Goal: Task Accomplishment & Management: Manage account settings

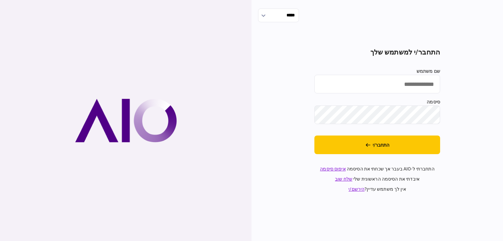
click at [390, 90] on input "שם משתמש" at bounding box center [377, 84] width 126 height 19
type input "**********"
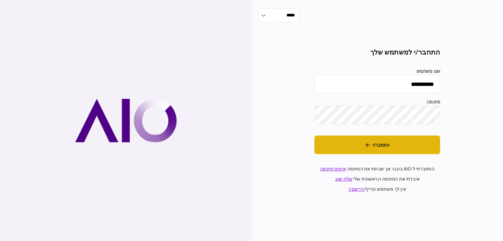
click at [420, 146] on button "התחבר/י" at bounding box center [377, 145] width 126 height 19
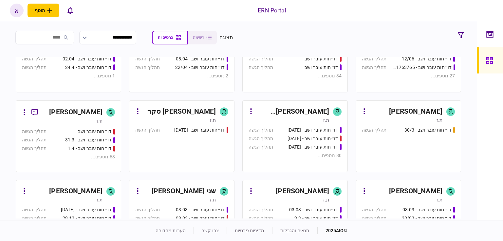
scroll to position [262, 0]
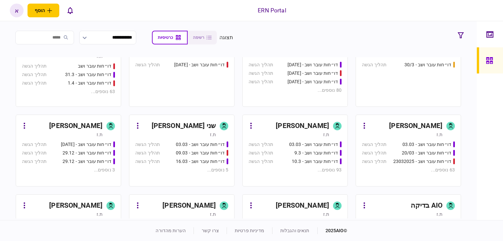
click at [311, 129] on div "[PERSON_NAME]" at bounding box center [301, 126] width 53 height 10
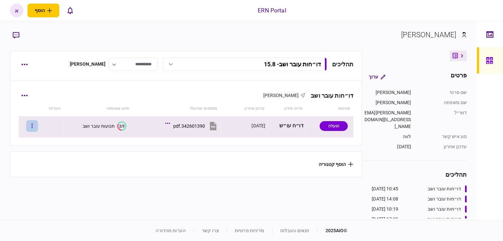
click at [37, 127] on button "button" at bounding box center [32, 126] width 12 height 12
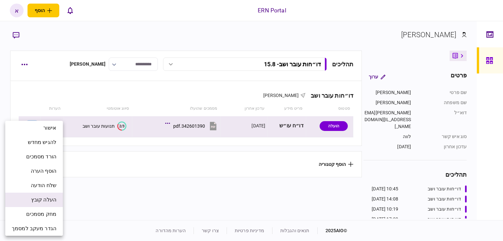
click at [43, 196] on span "העלה קובץ" at bounding box center [43, 200] width 25 height 8
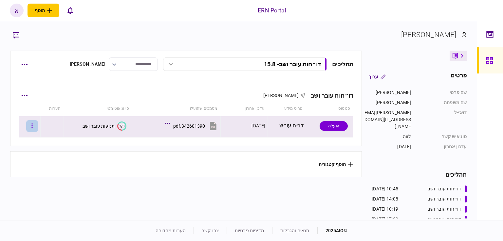
click at [35, 124] on button "button" at bounding box center [32, 126] width 12 height 12
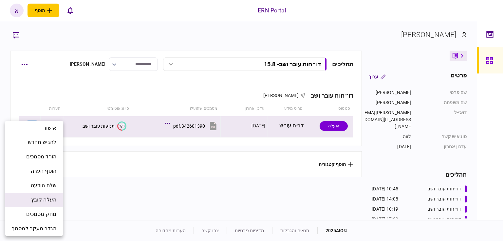
click at [50, 201] on span "העלה קובץ" at bounding box center [43, 200] width 25 height 8
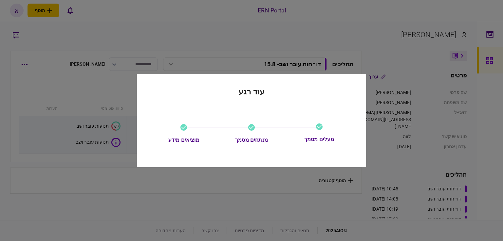
click at [190, 47] on div at bounding box center [251, 120] width 503 height 241
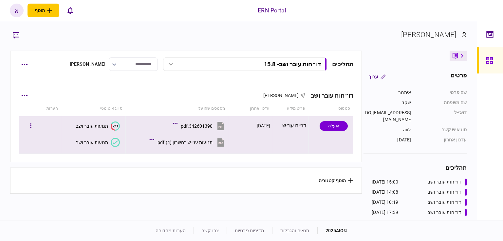
click at [113, 144] on icon at bounding box center [115, 142] width 9 height 9
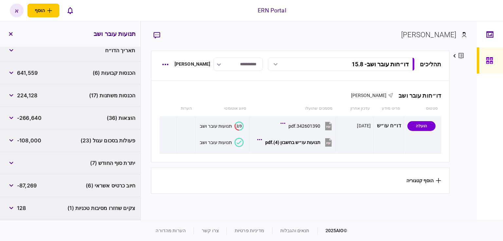
scroll to position [65, 0]
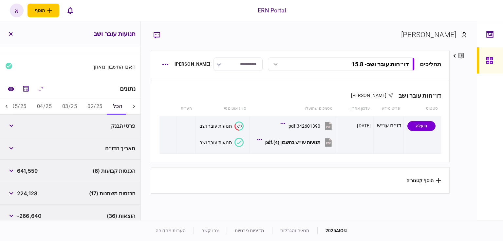
click at [19, 107] on button "05/25" at bounding box center [18, 107] width 25 height 16
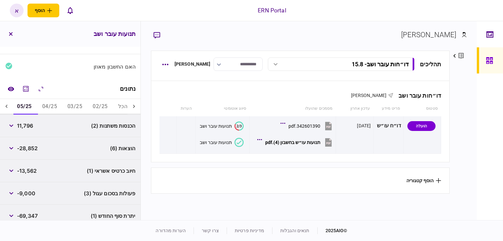
scroll to position [0, -5]
click at [10, 104] on icon at bounding box center [6, 106] width 7 height 7
click at [30, 126] on span "11,796" at bounding box center [25, 126] width 16 height 8
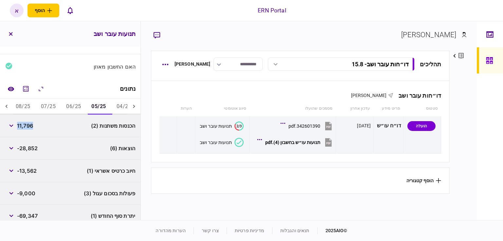
copy span "11,796"
click at [12, 144] on button "button" at bounding box center [11, 149] width 12 height 12
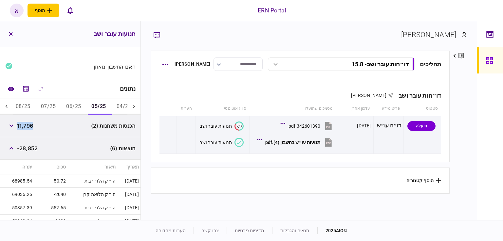
scroll to position [164, 0]
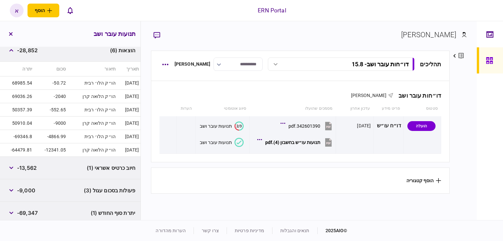
click at [34, 53] on span "-28,852" at bounding box center [27, 50] width 21 height 8
copy span "28,852"
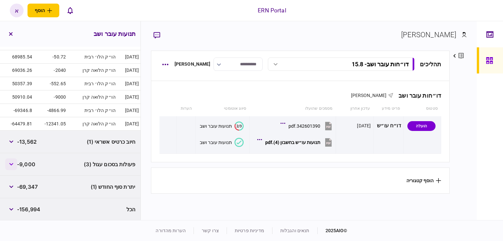
click at [9, 162] on button "button" at bounding box center [11, 165] width 12 height 12
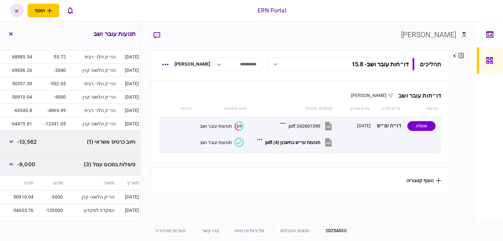
scroll to position [244, 0]
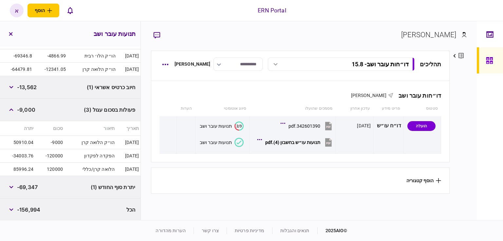
click at [49, 168] on td "120000" at bounding box center [49, 169] width 29 height 13
copy td "120000"
click at [33, 187] on span "-69,347" at bounding box center [27, 188] width 21 height 8
click at [33, 186] on span "-69,347" at bounding box center [27, 188] width 21 height 8
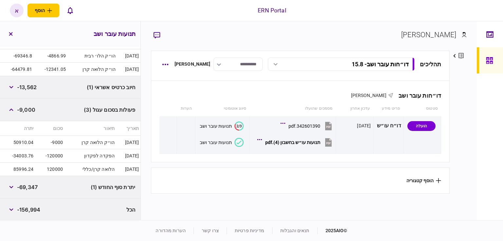
click at [33, 186] on span "-69,347" at bounding box center [27, 188] width 21 height 8
copy span "69,347"
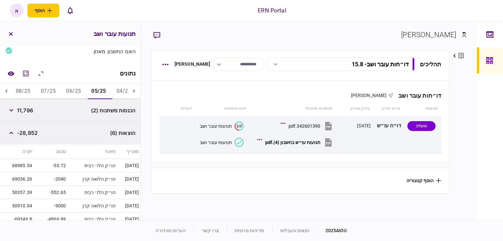
scroll to position [0, 0]
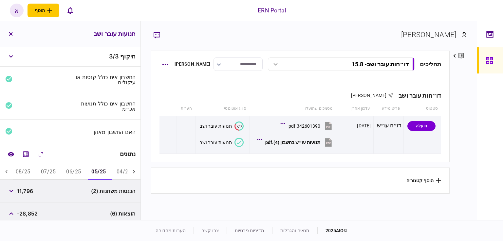
click at [81, 175] on button "06/25" at bounding box center [73, 173] width 25 height 16
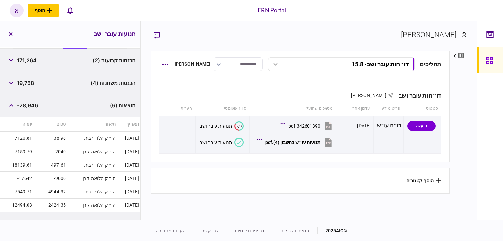
click at [29, 61] on span "171,264" at bounding box center [27, 61] width 20 height 8
copy span "171,264"
click at [27, 84] on span "19,758" at bounding box center [25, 83] width 17 height 8
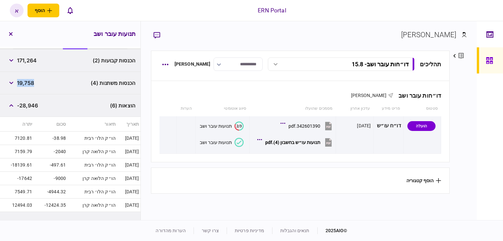
copy span "19,758"
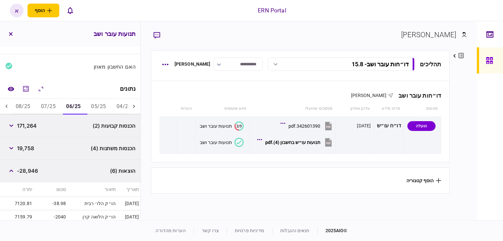
click at [27, 172] on span "-28,946" at bounding box center [27, 171] width 21 height 8
click at [33, 172] on span "-28,946" at bounding box center [27, 171] width 21 height 8
copy span "28,946"
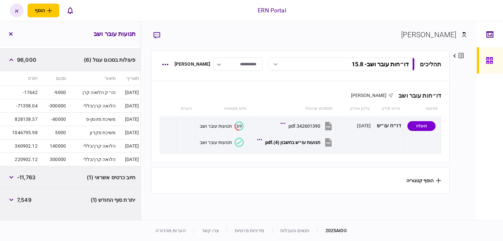
scroll to position [307, 0]
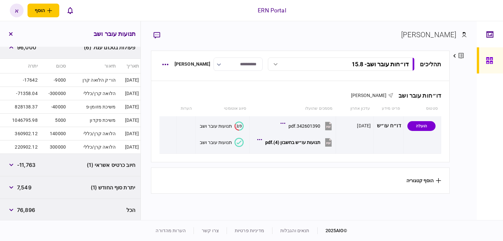
click at [21, 185] on span "7,549" at bounding box center [24, 188] width 14 height 8
copy span "7,549"
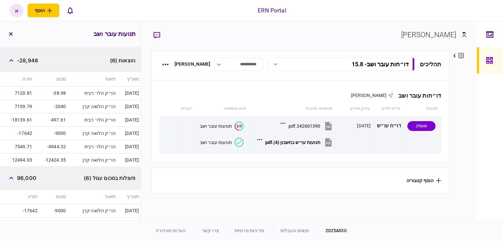
scroll to position [12, 0]
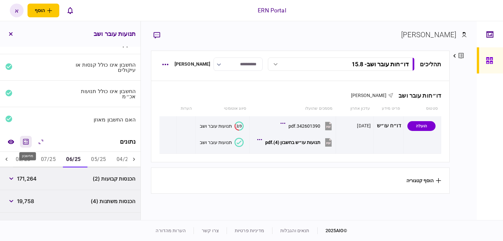
click at [24, 142] on icon "מחשבון" at bounding box center [26, 142] width 8 height 8
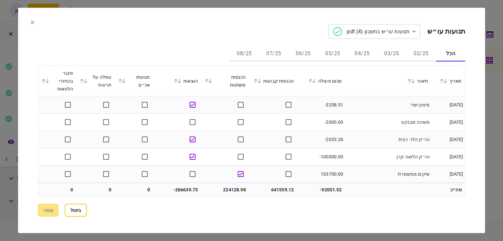
click at [301, 54] on button "06/25" at bounding box center [302, 54] width 29 height 16
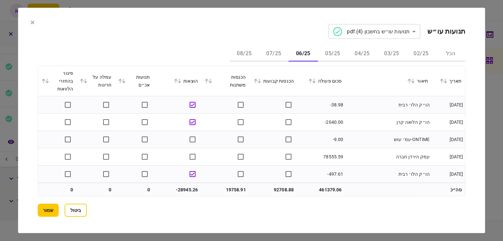
click at [248, 155] on td at bounding box center [225, 157] width 48 height 17
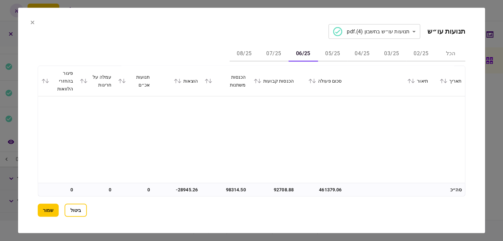
scroll to position [829, 0]
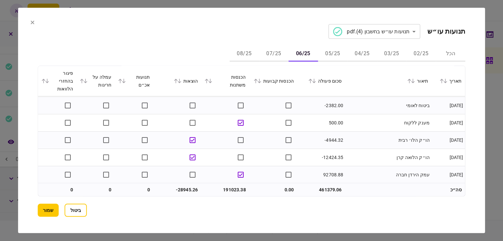
click at [269, 58] on button "07/25" at bounding box center [273, 54] width 29 height 16
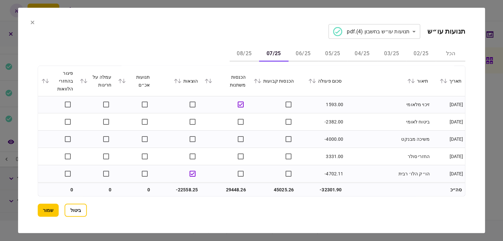
scroll to position [640, 0]
click at [246, 53] on button "08/25" at bounding box center [243, 54] width 29 height 16
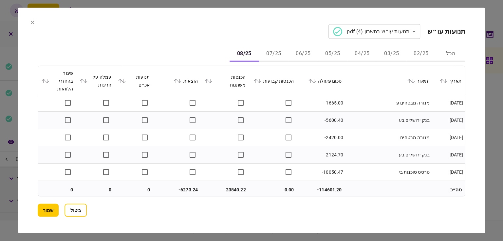
scroll to position [430, 0]
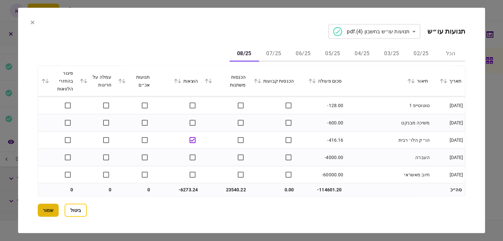
click at [46, 208] on button "שמור" at bounding box center [48, 210] width 21 height 13
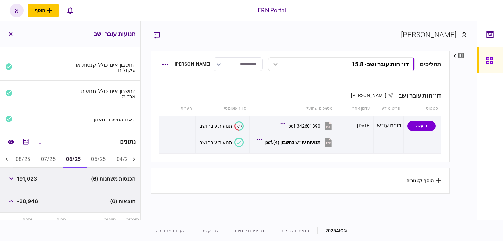
scroll to position [78, 0]
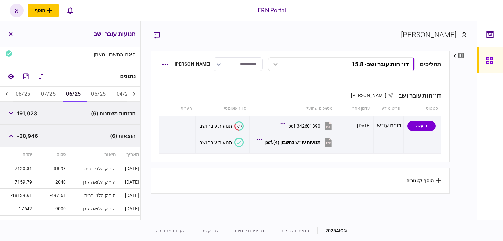
click at [30, 114] on span "191,023" at bounding box center [27, 114] width 20 height 8
copy span "191,023"
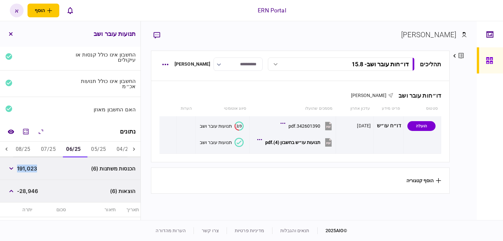
scroll to position [0, 0]
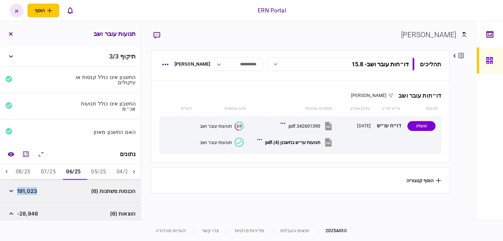
click at [55, 176] on button "07/25" at bounding box center [48, 173] width 25 height 16
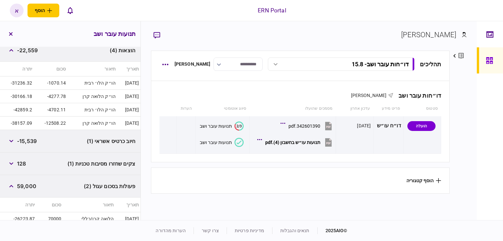
scroll to position [98, 0]
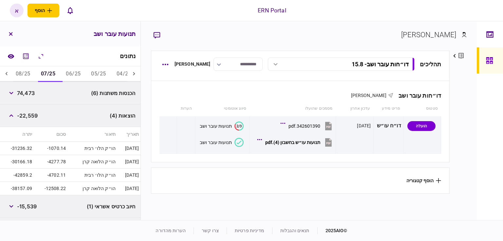
click at [29, 97] on span "74,473" at bounding box center [26, 93] width 18 height 8
click at [29, 95] on span "74,473" at bounding box center [26, 93] width 18 height 8
copy div "74,473"
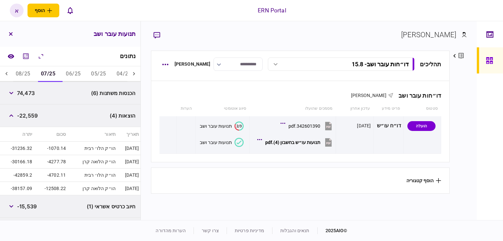
click at [34, 115] on span "-22,559" at bounding box center [27, 116] width 21 height 8
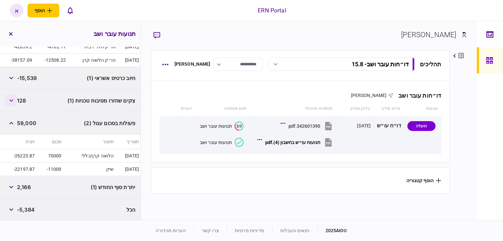
click at [15, 101] on button "button" at bounding box center [11, 101] width 12 height 12
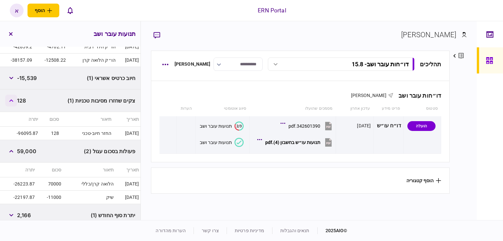
click at [15, 101] on button "button" at bounding box center [11, 101] width 12 height 12
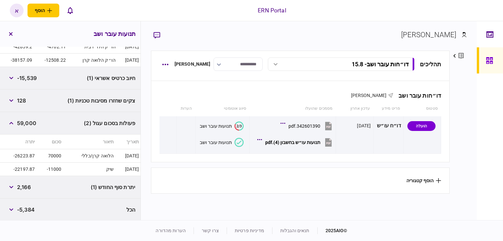
click at [27, 187] on span "2,166" at bounding box center [24, 188] width 14 height 8
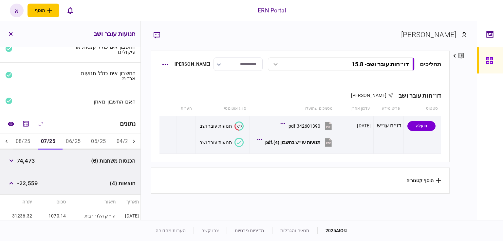
scroll to position [0, 0]
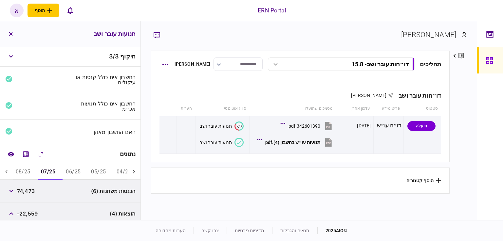
click at [26, 169] on button "08/25" at bounding box center [22, 173] width 25 height 16
click at [26, 191] on span "23,540" at bounding box center [26, 191] width 19 height 8
click at [27, 191] on span "23,540" at bounding box center [26, 191] width 19 height 8
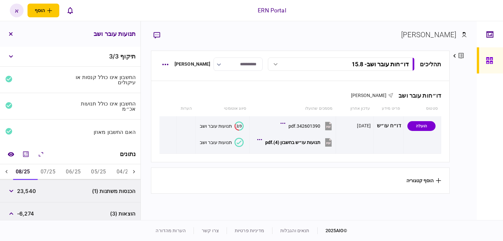
click at [26, 214] on span "-6,274" at bounding box center [25, 214] width 17 height 8
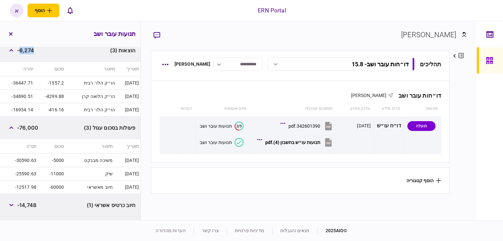
scroll to position [204, 0]
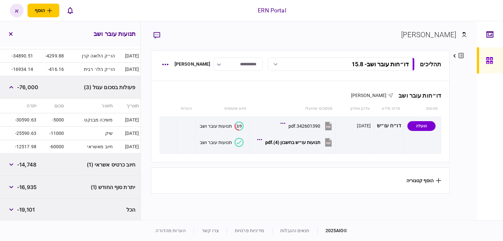
click at [35, 184] on span "-16,935" at bounding box center [27, 188] width 20 height 8
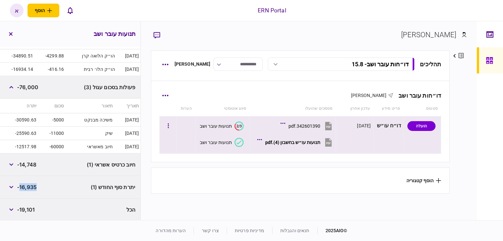
click at [301, 140] on div "תנועות עו״ש בחשבון (4).pdf" at bounding box center [292, 142] width 55 height 5
